Goal: Transaction & Acquisition: Purchase product/service

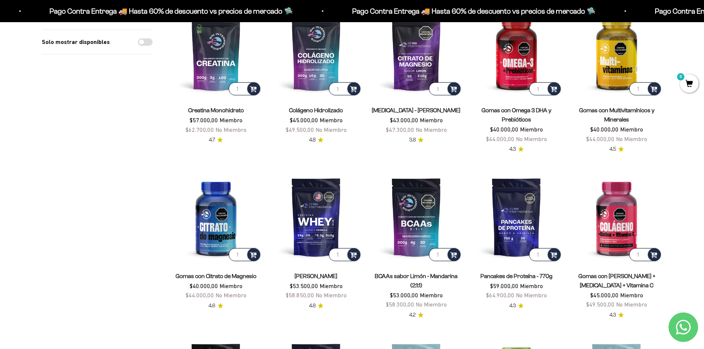
scroll to position [333, 0]
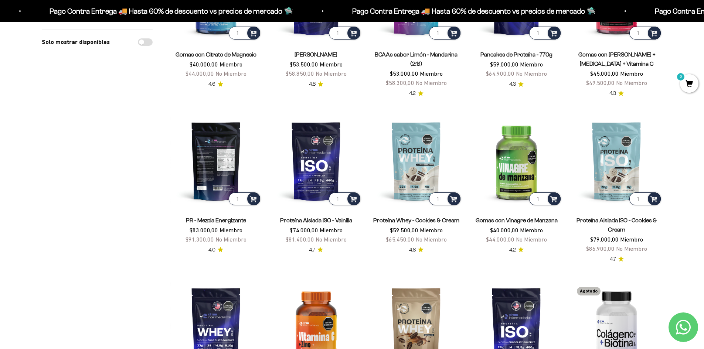
click at [210, 169] on img at bounding box center [215, 160] width 91 height 91
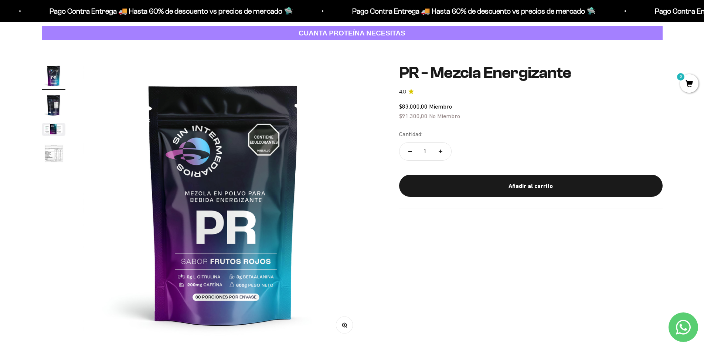
click at [48, 154] on img "Ir al artículo 4" at bounding box center [54, 154] width 24 height 24
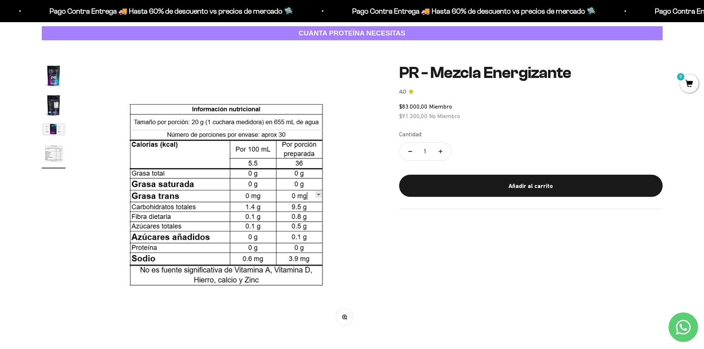
click at [50, 132] on img "Ir al artículo 3" at bounding box center [54, 129] width 24 height 13
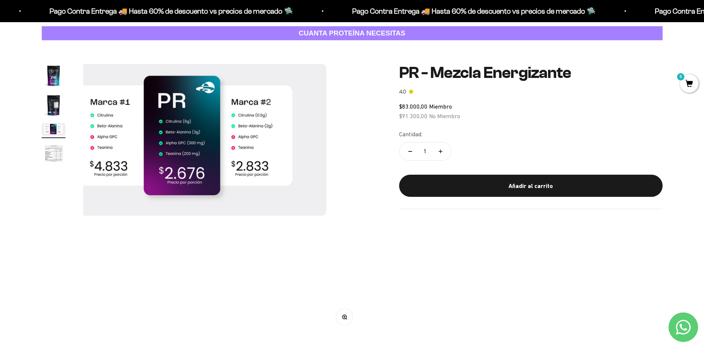
scroll to position [0, 579]
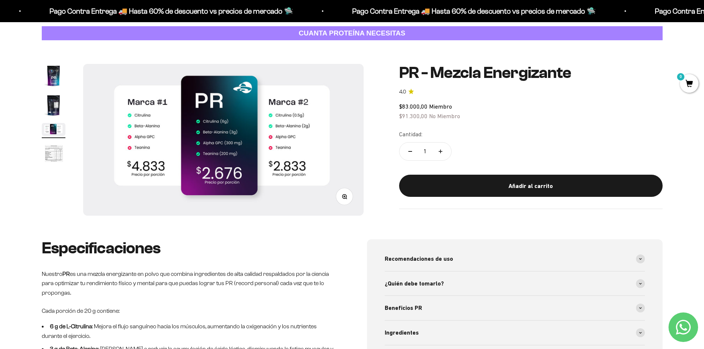
click at [51, 99] on img "Ir al artículo 2" at bounding box center [54, 106] width 24 height 24
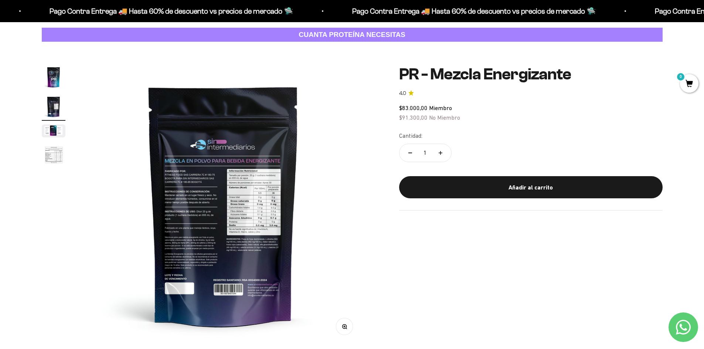
scroll to position [37, 0]
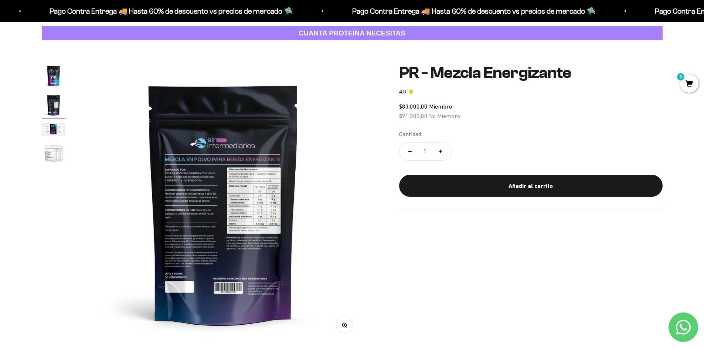
click at [45, 76] on img "Ir al artículo 1" at bounding box center [54, 76] width 24 height 24
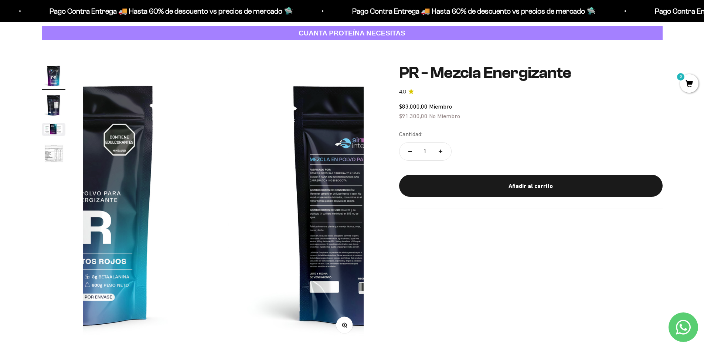
scroll to position [0, 0]
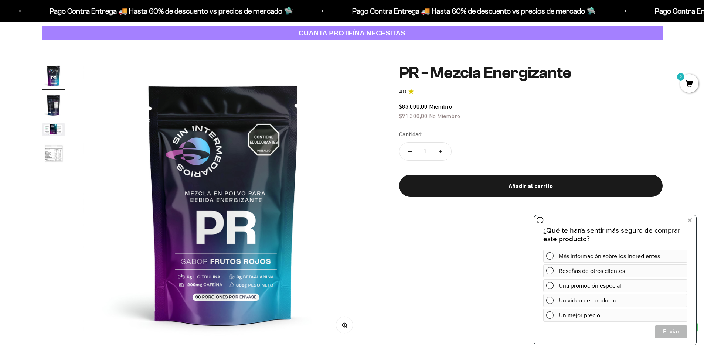
click at [509, 150] on div "Cantidad: 1" at bounding box center [531, 146] width 264 height 33
click at [52, 130] on img "Ir al artículo 3" at bounding box center [54, 129] width 24 height 13
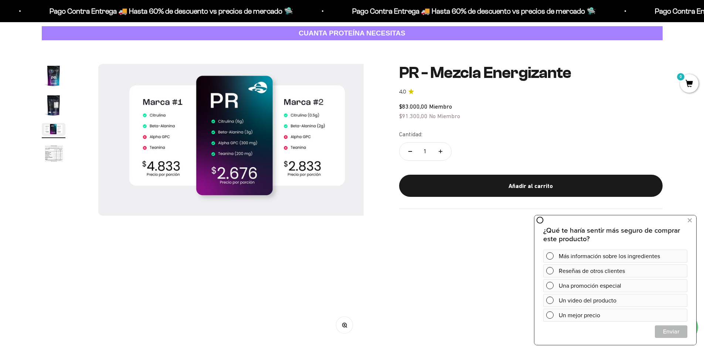
scroll to position [0, 579]
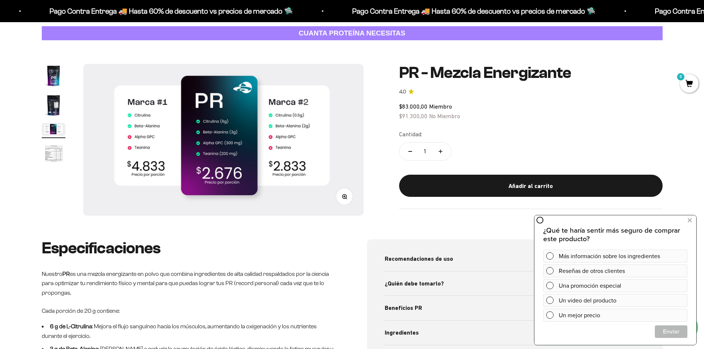
drag, startPoint x: 475, startPoint y: 209, endPoint x: 464, endPoint y: 207, distance: 12.0
click at [476, 209] on hr at bounding box center [531, 209] width 264 height 0
click at [46, 147] on img "Ir al artículo 4" at bounding box center [54, 154] width 24 height 24
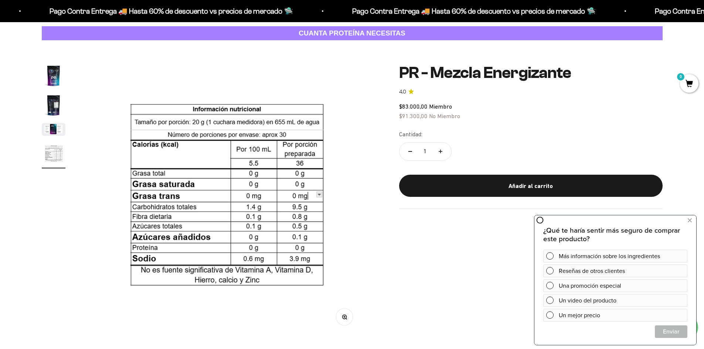
scroll to position [0, 869]
click at [56, 76] on img "Ir al artículo 1" at bounding box center [54, 76] width 24 height 24
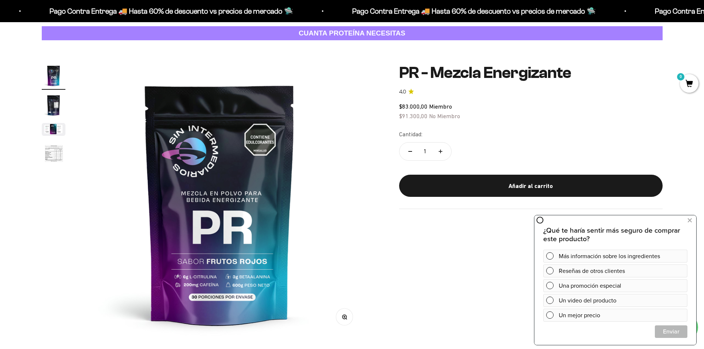
scroll to position [0, 0]
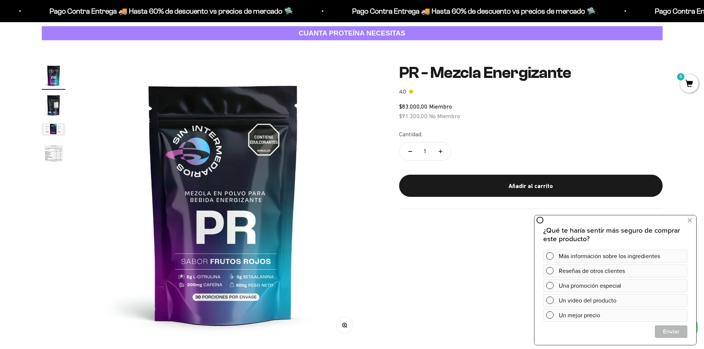
drag, startPoint x: 483, startPoint y: 229, endPoint x: 372, endPoint y: 213, distance: 112.4
click at [483, 229] on div "Zoom Ir al artículo 1 Ir al artículo 2 Ir al artículo 3 Ir al artículo 4 PR - M…" at bounding box center [352, 204] width 621 height 281
click at [47, 128] on img "Ir al artículo 3" at bounding box center [54, 129] width 24 height 13
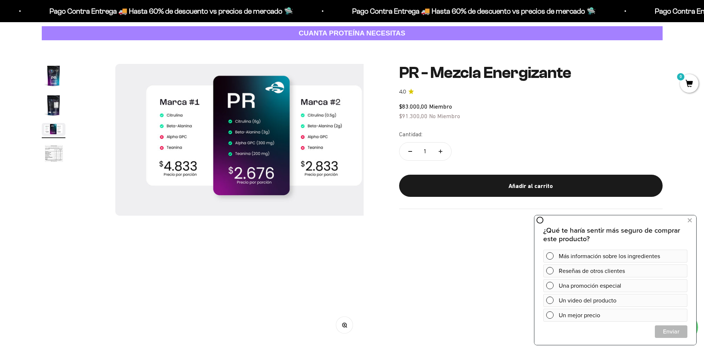
scroll to position [0, 579]
